Goal: Task Accomplishment & Management: Use online tool/utility

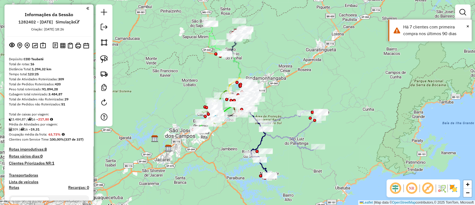
click at [398, 189] on em at bounding box center [395, 187] width 13 height 13
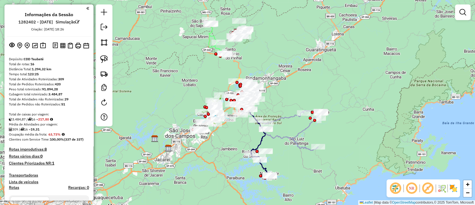
click at [452, 188] on img at bounding box center [453, 187] width 9 height 9
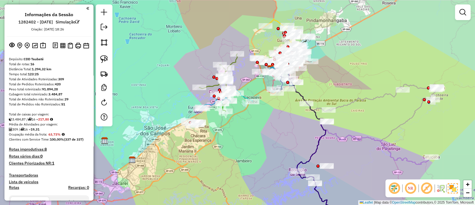
drag, startPoint x: 192, startPoint y: 145, endPoint x: 204, endPoint y: 144, distance: 11.7
click at [200, 145] on div "Janela de atendimento Grade de atendimento Capacidade Transportadoras Veículos …" at bounding box center [237, 102] width 475 height 205
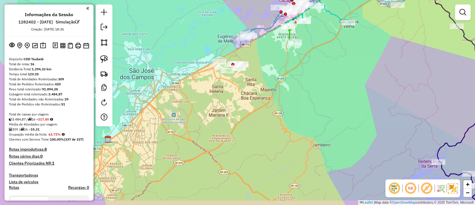
drag, startPoint x: 187, startPoint y: 118, endPoint x: 254, endPoint y: 81, distance: 76.5
click at [252, 83] on div "Janela de atendimento Grade de atendimento Capacidade Transportadoras Veículos …" at bounding box center [237, 102] width 475 height 205
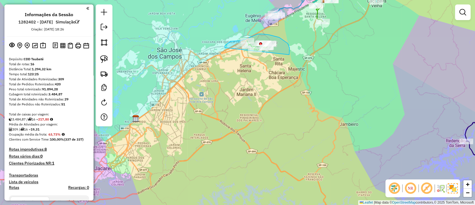
drag, startPoint x: 290, startPoint y: 50, endPoint x: 230, endPoint y: 71, distance: 63.0
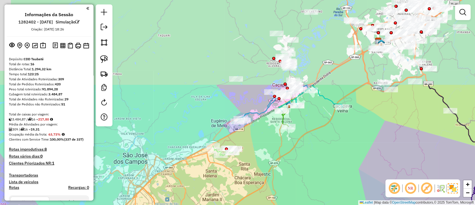
drag, startPoint x: 310, startPoint y: 52, endPoint x: 259, endPoint y: 178, distance: 136.3
click at [260, 177] on div "Janela de atendimento Grade de atendimento Capacidade Transportadoras Veículos …" at bounding box center [237, 102] width 475 height 205
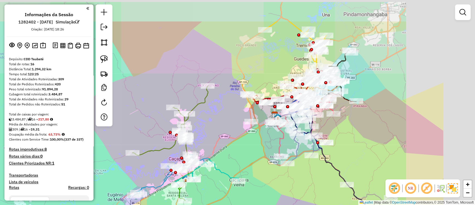
drag, startPoint x: 347, startPoint y: 123, endPoint x: 261, endPoint y: 156, distance: 91.8
click at [257, 170] on div "Janela de atendimento Grade de atendimento Capacidade Transportadoras Veículos …" at bounding box center [237, 102] width 475 height 205
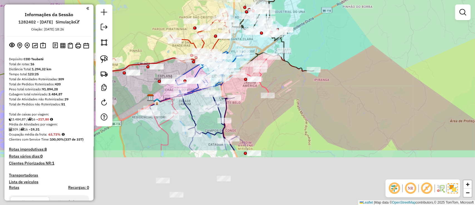
drag, startPoint x: 404, startPoint y: 77, endPoint x: 305, endPoint y: 8, distance: 120.9
click at [305, 8] on div "Janela de atendimento Grade de atendimento Capacidade Transportadoras Veículos …" at bounding box center [237, 102] width 475 height 205
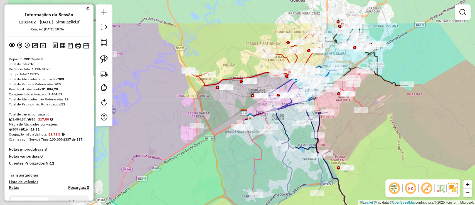
drag, startPoint x: 228, startPoint y: 122, endPoint x: 394, endPoint y: 164, distance: 170.9
click at [382, 168] on div "Janela de atendimento Grade de atendimento Capacidade Transportadoras Veículos …" at bounding box center [237, 102] width 475 height 205
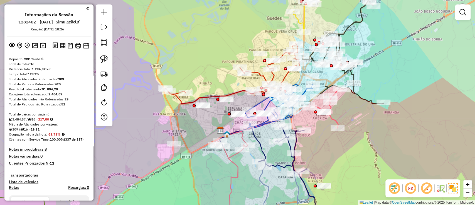
drag, startPoint x: 426, startPoint y: 147, endPoint x: 369, endPoint y: 154, distance: 58.1
click at [374, 175] on div "Janela de atendimento Grade de atendimento Capacidade Transportadoras Veículos …" at bounding box center [237, 102] width 475 height 205
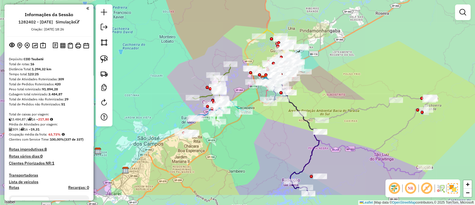
drag, startPoint x: 376, startPoint y: 123, endPoint x: 355, endPoint y: 90, distance: 38.2
click at [350, 95] on div "Janela de atendimento Grade de atendimento Capacidade Transportadoras Veículos …" at bounding box center [237, 102] width 475 height 205
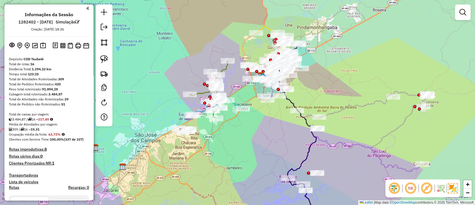
click at [425, 193] on em at bounding box center [426, 187] width 13 height 13
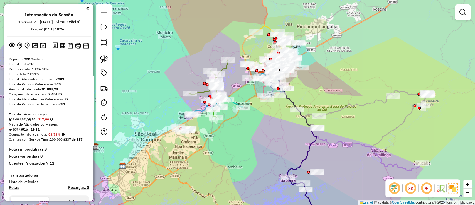
click at [341, 109] on icon at bounding box center [348, 125] width 161 height 89
click at [341, 111] on icon at bounding box center [348, 125] width 161 height 89
click at [341, 110] on icon at bounding box center [348, 124] width 161 height 89
select select "**********"
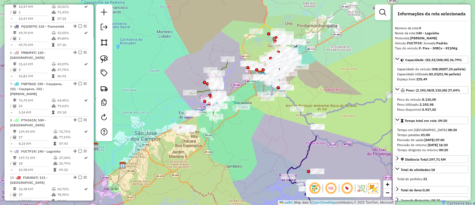
scroll to position [458, 0]
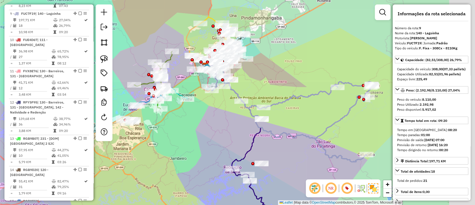
drag, startPoint x: 353, startPoint y: 126, endPoint x: 297, endPoint y: 118, distance: 56.2
click at [297, 118] on div "Janela de atendimento Grade de atendimento Capacidade Transportadoras Veículos …" at bounding box center [237, 102] width 475 height 205
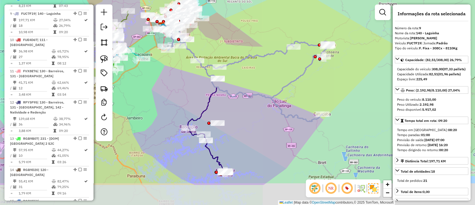
drag, startPoint x: 297, startPoint y: 107, endPoint x: 251, endPoint y: 57, distance: 67.8
click at [251, 58] on div "Janela de atendimento Grade de atendimento Capacidade Transportadoras Veículos …" at bounding box center [237, 102] width 475 height 205
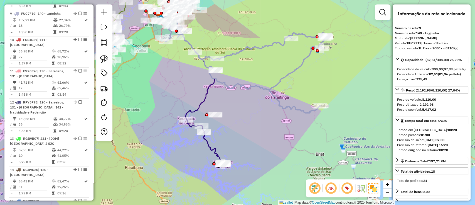
click at [270, 85] on icon at bounding box center [246, 68] width 161 height 89
click at [314, 191] on em at bounding box center [314, 187] width 13 height 13
click at [315, 189] on em at bounding box center [314, 187] width 13 height 13
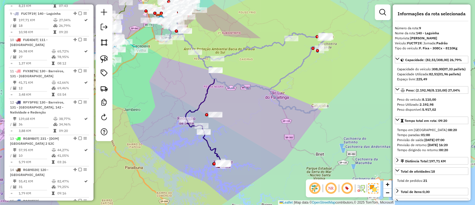
click at [345, 188] on em at bounding box center [347, 187] width 13 height 13
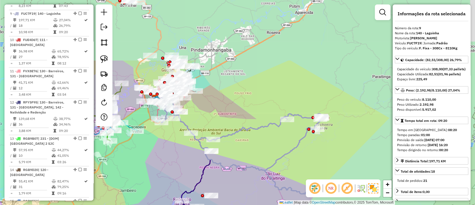
drag, startPoint x: 255, startPoint y: 88, endPoint x: 251, endPoint y: 169, distance: 80.9
click at [251, 169] on icon at bounding box center [241, 149] width 161 height 89
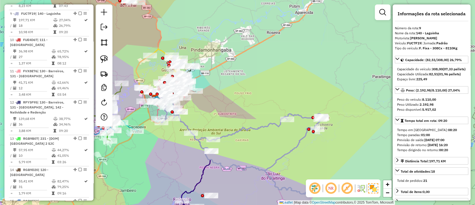
click at [345, 190] on em at bounding box center [347, 187] width 13 height 13
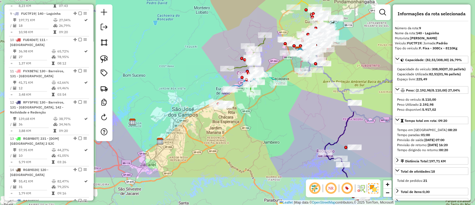
drag, startPoint x: 311, startPoint y: 75, endPoint x: 462, endPoint y: 21, distance: 160.8
click at [462, 21] on hb-router-mapa "Informações da Sessão 1282402 - 25/09/2025 Simulação Criação: 24/09/2025 18:26 …" at bounding box center [237, 102] width 475 height 205
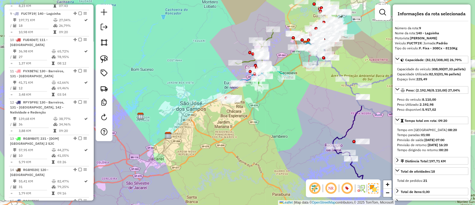
click at [263, 136] on div "Janela de atendimento Grade de atendimento Capacidade Transportadoras Veículos …" at bounding box center [237, 102] width 475 height 205
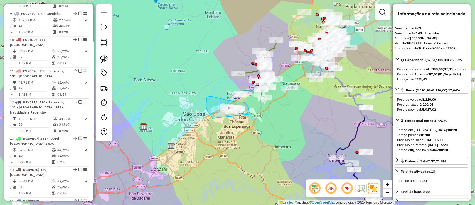
drag, startPoint x: 250, startPoint y: 114, endPoint x: 213, endPoint y: 119, distance: 37.7
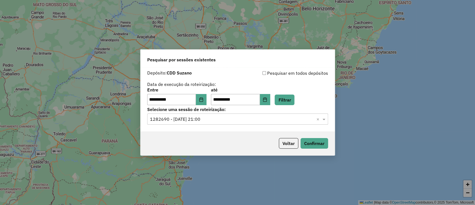
click at [286, 136] on div "Voltar Confirmar" at bounding box center [238, 143] width 194 height 24
click at [287, 141] on button "Voltar" at bounding box center [288, 143] width 19 height 11
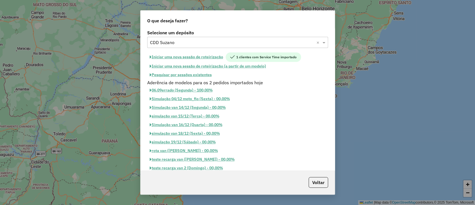
click at [193, 44] on input "text" at bounding box center [232, 42] width 164 height 7
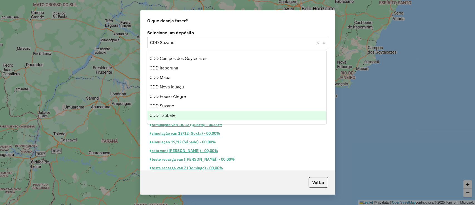
click at [179, 111] on div "CDD Taubaté" at bounding box center [236, 115] width 179 height 9
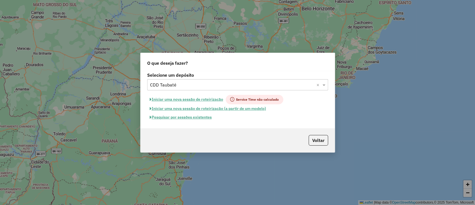
click at [189, 118] on button "Pesquisar por sessões existentes" at bounding box center [180, 117] width 67 height 9
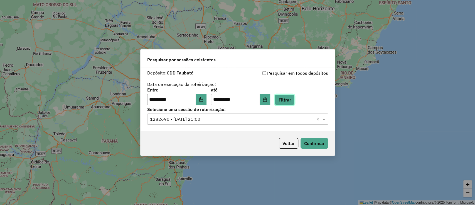
click at [295, 97] on button "Filtrar" at bounding box center [285, 99] width 20 height 11
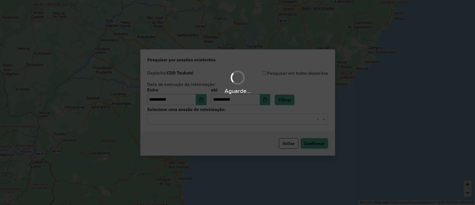
click at [283, 118] on hb-app "**********" at bounding box center [237, 102] width 475 height 205
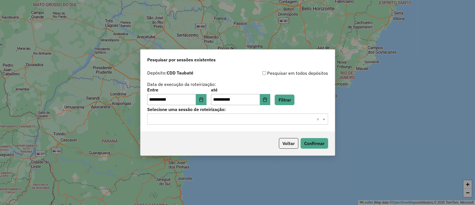
click at [283, 118] on input "text" at bounding box center [232, 119] width 164 height 7
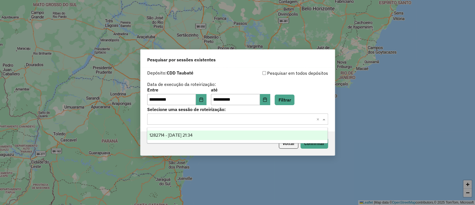
click at [275, 136] on div "1282714 - 25/09/2025 21:34" at bounding box center [237, 134] width 180 height 9
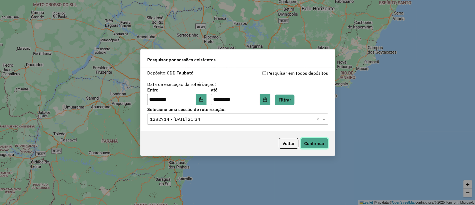
click at [316, 138] on button "Confirmar" at bounding box center [315, 143] width 28 height 11
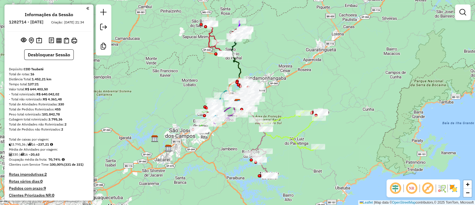
click at [395, 187] on em at bounding box center [395, 187] width 13 height 13
click at [427, 187] on em at bounding box center [427, 187] width 13 height 13
click at [451, 192] on img at bounding box center [453, 187] width 9 height 9
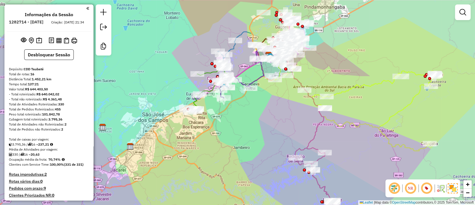
drag, startPoint x: 204, startPoint y: 130, endPoint x: 214, endPoint y: 133, distance: 10.2
click at [214, 133] on div "Janela de atendimento Grade de atendimento Capacidade Transportadoras Veículos …" at bounding box center [237, 102] width 475 height 205
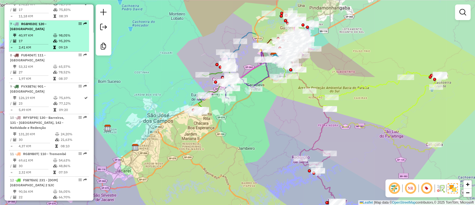
scroll to position [408, 0]
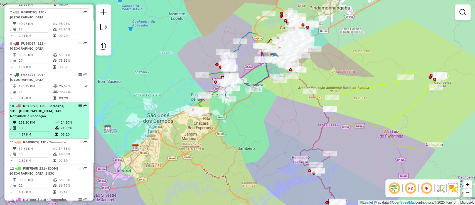
click at [62, 121] on td "24,20%" at bounding box center [73, 122] width 26 height 6
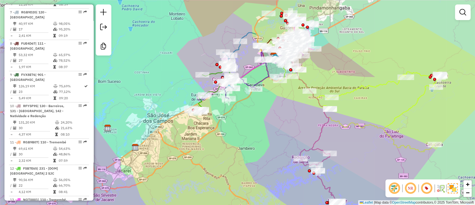
select select "**********"
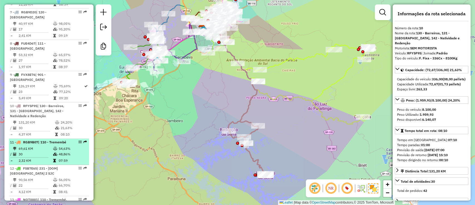
click at [54, 159] on icon at bounding box center [54, 160] width 3 height 3
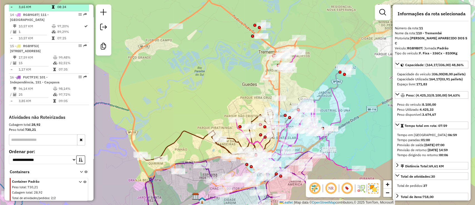
scroll to position [631, 0]
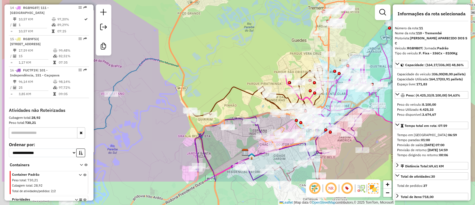
drag, startPoint x: 185, startPoint y: 51, endPoint x: 230, endPoint y: 8, distance: 62.8
click at [230, 8] on div "Janela de atendimento Grade de atendimento Capacidade Transportadoras Veículos …" at bounding box center [237, 102] width 475 height 205
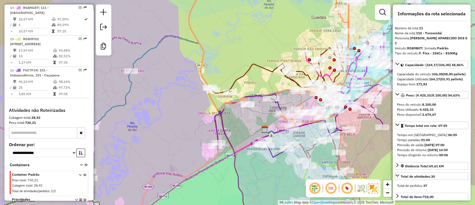
drag, startPoint x: 159, startPoint y: 127, endPoint x: 205, endPoint y: 72, distance: 71.4
click at [203, 74] on div "Janela de atendimento Grade de atendimento Capacidade Transportadoras Veículos …" at bounding box center [237, 102] width 475 height 205
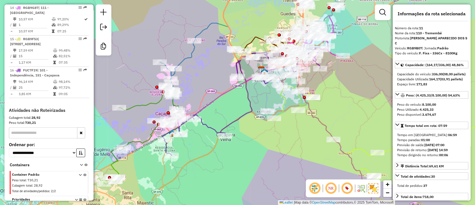
drag, startPoint x: 215, startPoint y: 105, endPoint x: 221, endPoint y: 101, distance: 7.1
click at [221, 101] on div "Janela de atendimento Grade de atendimento Capacidade Transportadoras Veículos …" at bounding box center [237, 102] width 475 height 205
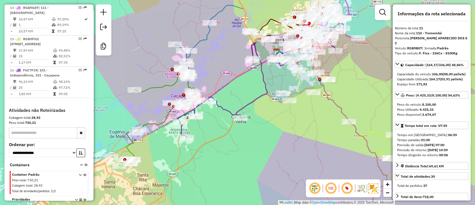
drag, startPoint x: 213, startPoint y: 94, endPoint x: 224, endPoint y: 78, distance: 19.2
click at [224, 78] on div "Janela de atendimento Grade de atendimento Capacidade Transportadoras Veículos …" at bounding box center [237, 102] width 475 height 205
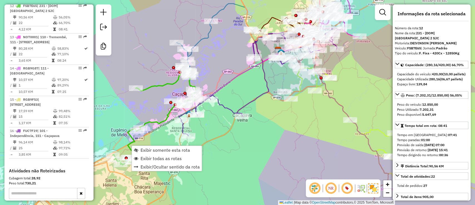
scroll to position [568, 0]
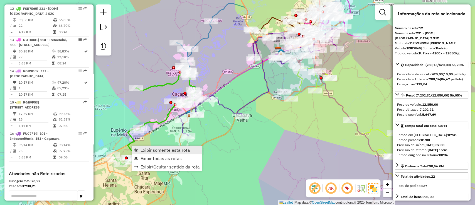
click at [145, 151] on span "Exibir somente esta rota" at bounding box center [166, 150] width 50 height 4
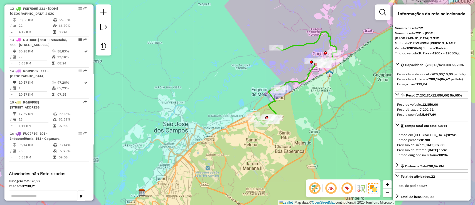
drag, startPoint x: 334, startPoint y: 123, endPoint x: 335, endPoint y: 121, distance: 3.1
click at [335, 121] on div "Janela de atendimento Grade de atendimento Capacidade Transportadoras Veículos …" at bounding box center [237, 102] width 475 height 205
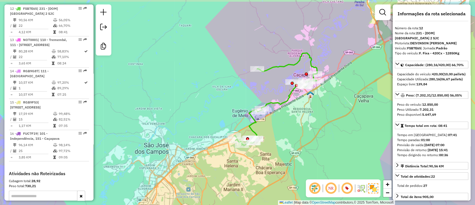
drag, startPoint x: 306, startPoint y: 105, endPoint x: 287, endPoint y: 123, distance: 26.4
click at [288, 123] on div "Janela de atendimento Grade de atendimento Capacidade Transportadoras Veículos …" at bounding box center [237, 102] width 475 height 205
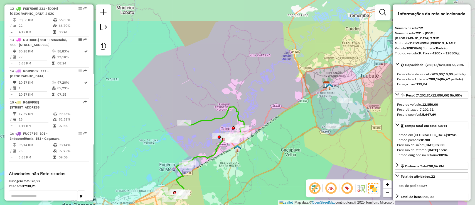
drag, startPoint x: 325, startPoint y: 130, endPoint x: 270, endPoint y: 172, distance: 69.2
click at [270, 172] on div "Janela de atendimento Grade de atendimento Capacidade Transportadoras Veículos …" at bounding box center [237, 102] width 475 height 205
